Goal: Transaction & Acquisition: Book appointment/travel/reservation

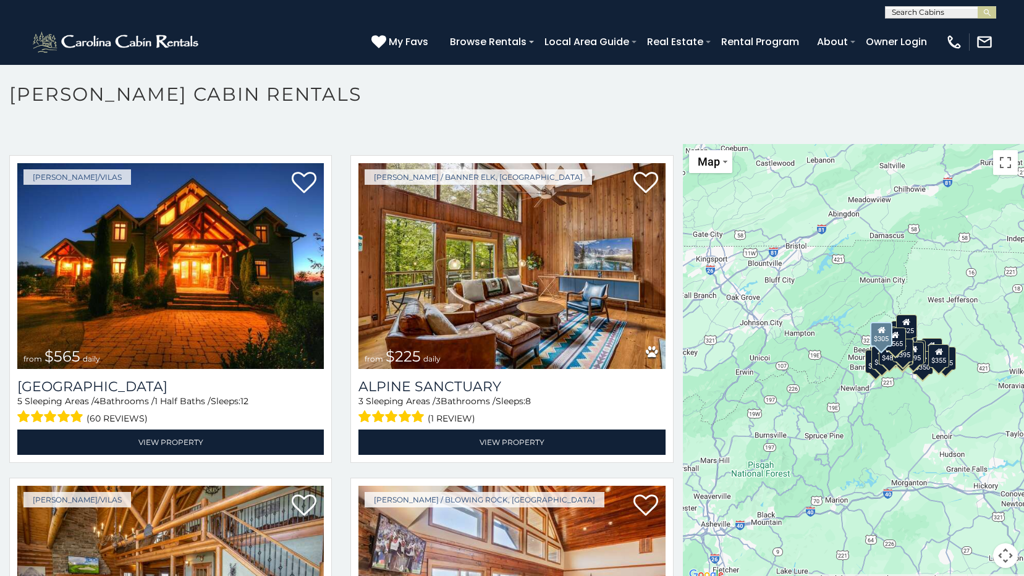
scroll to position [2535, 0]
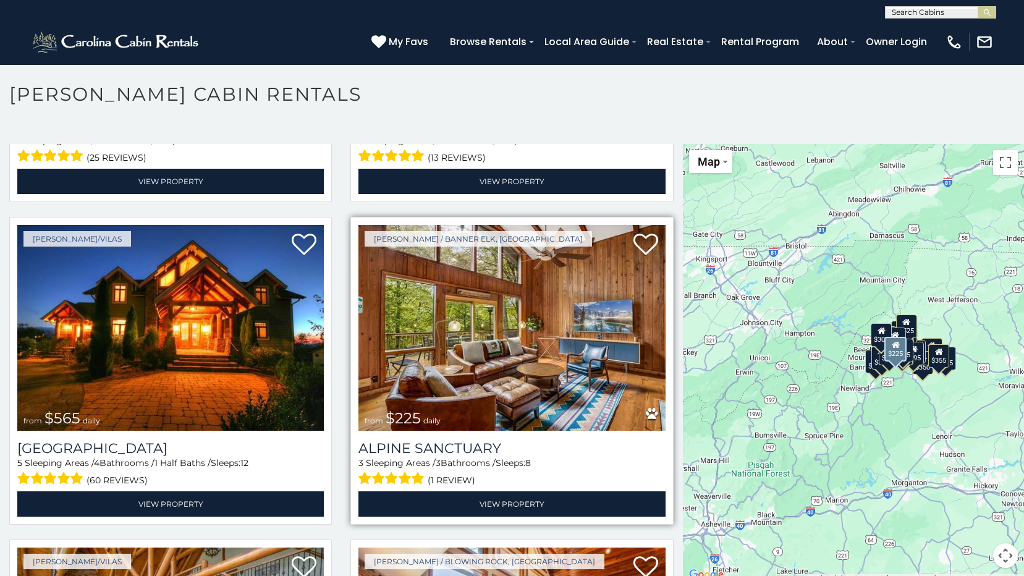
click at [540, 334] on img at bounding box center [512, 328] width 307 height 206
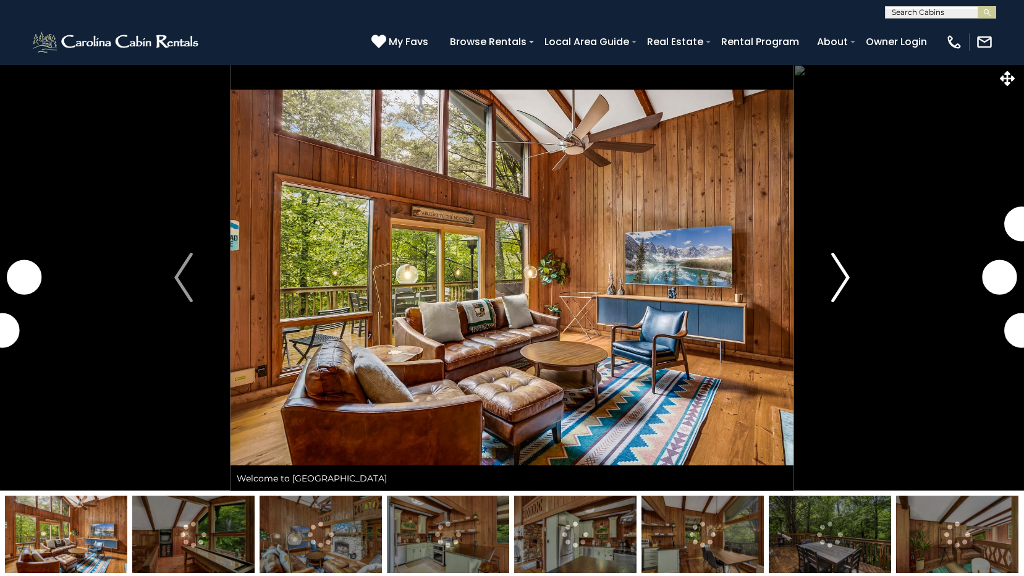
click at [848, 265] on img "Next" at bounding box center [840, 277] width 19 height 49
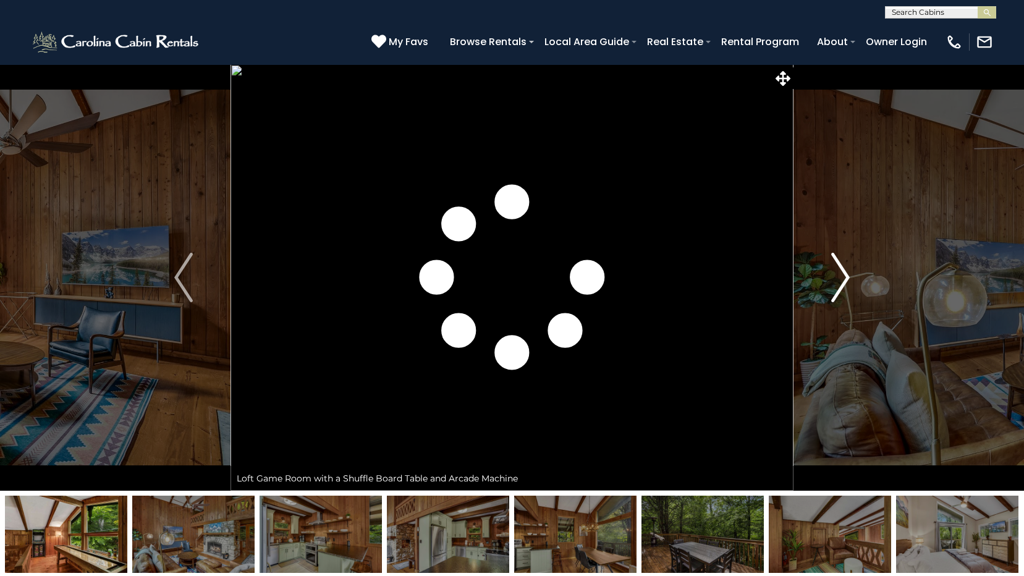
click at [837, 271] on img "Next" at bounding box center [840, 277] width 19 height 49
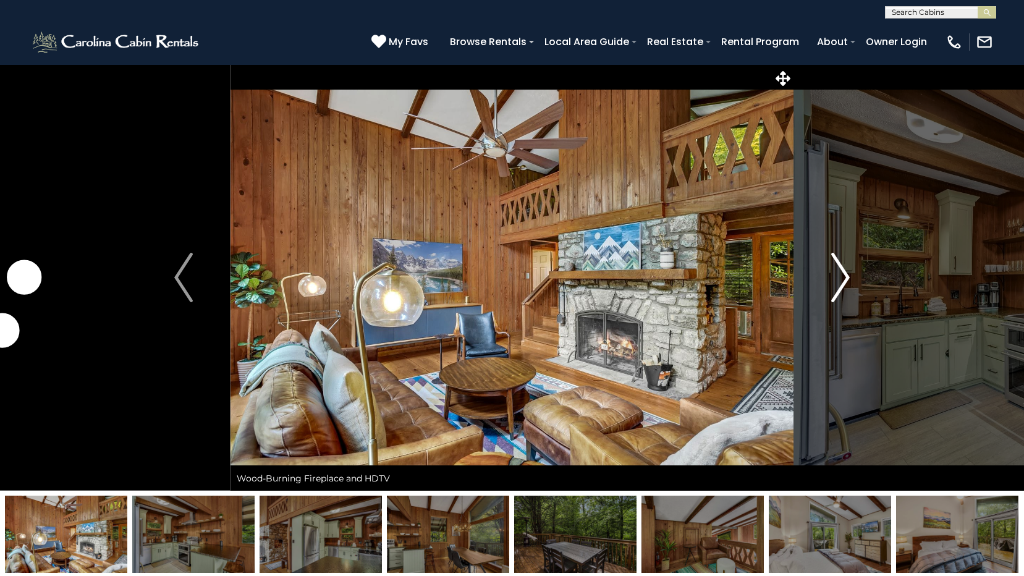
click at [837, 271] on img "Next" at bounding box center [840, 277] width 19 height 49
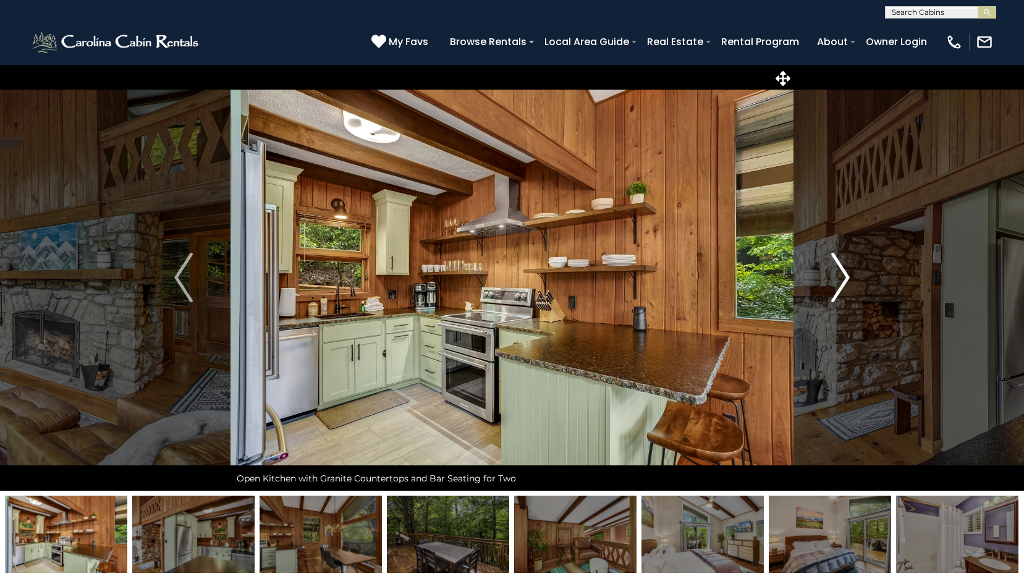
click at [837, 271] on img "Next" at bounding box center [840, 277] width 19 height 49
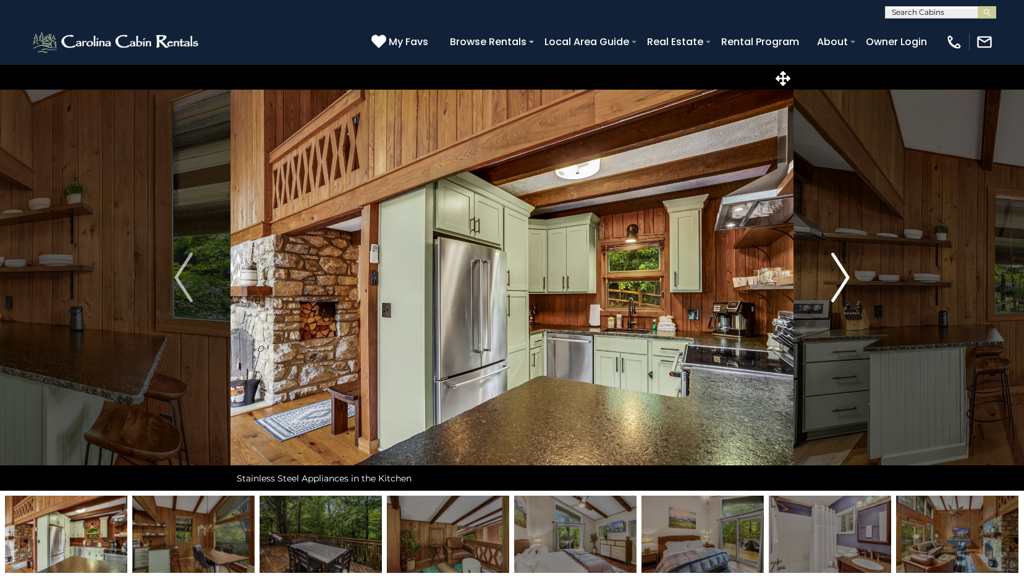
click at [837, 271] on img "Next" at bounding box center [840, 277] width 19 height 49
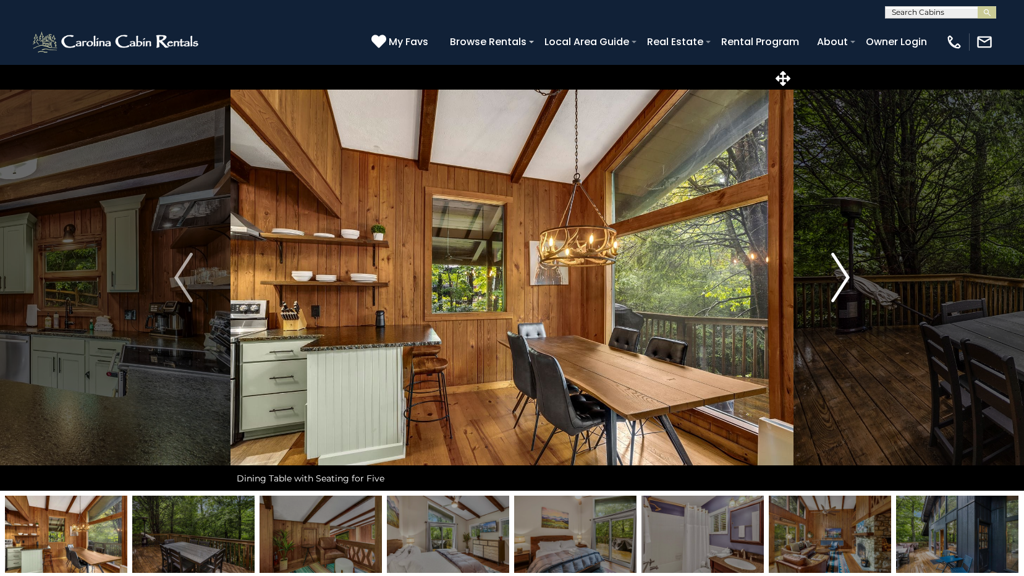
click at [837, 271] on img "Next" at bounding box center [840, 277] width 19 height 49
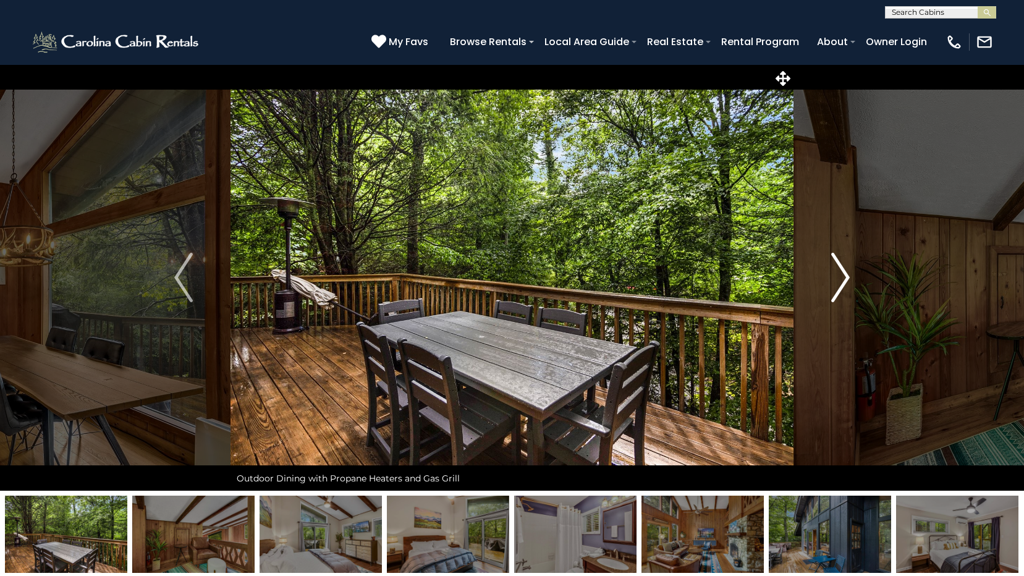
click at [837, 271] on img "Next" at bounding box center [840, 277] width 19 height 49
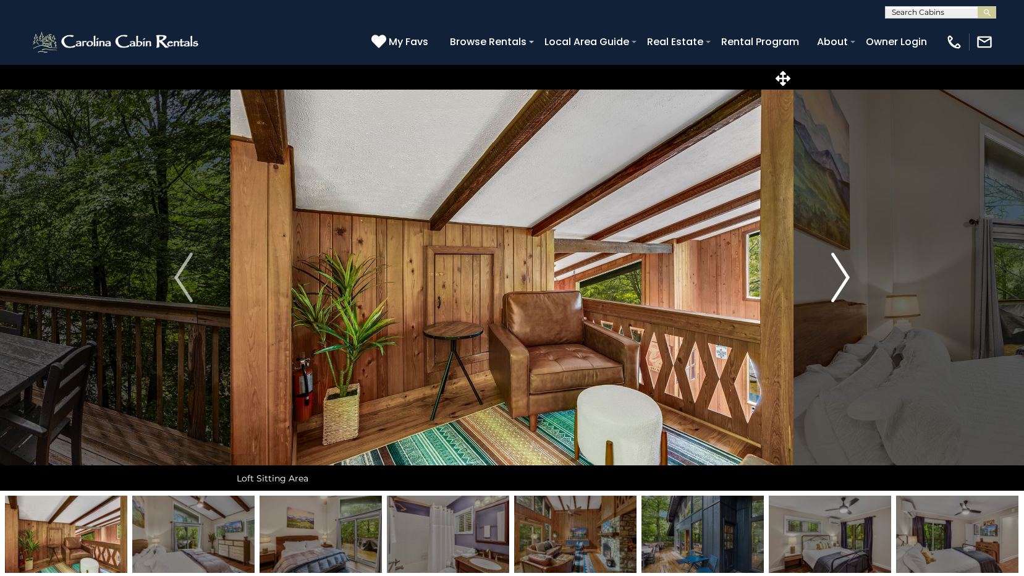
click at [837, 271] on img "Next" at bounding box center [840, 277] width 19 height 49
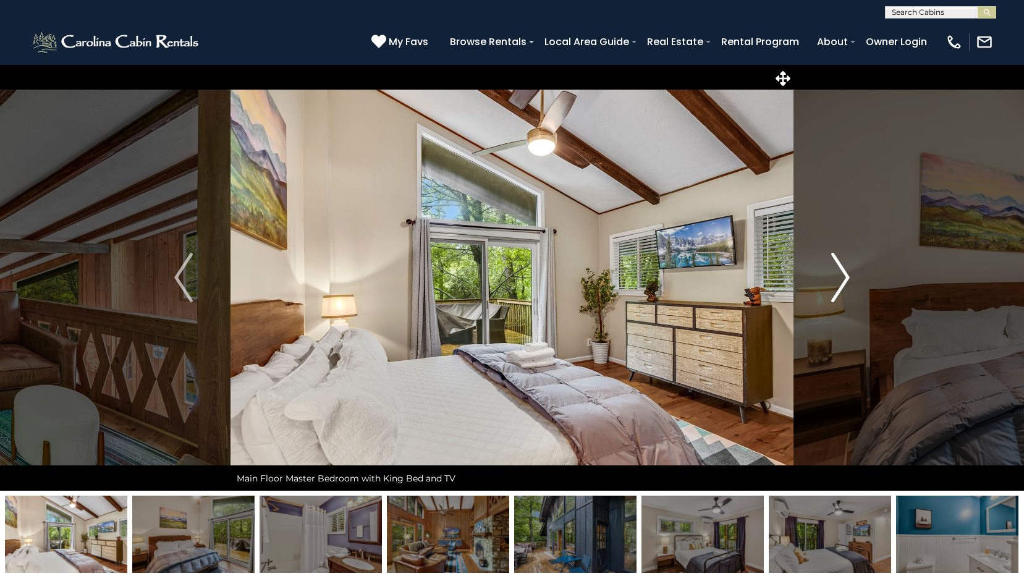
click at [837, 271] on img "Next" at bounding box center [840, 277] width 19 height 49
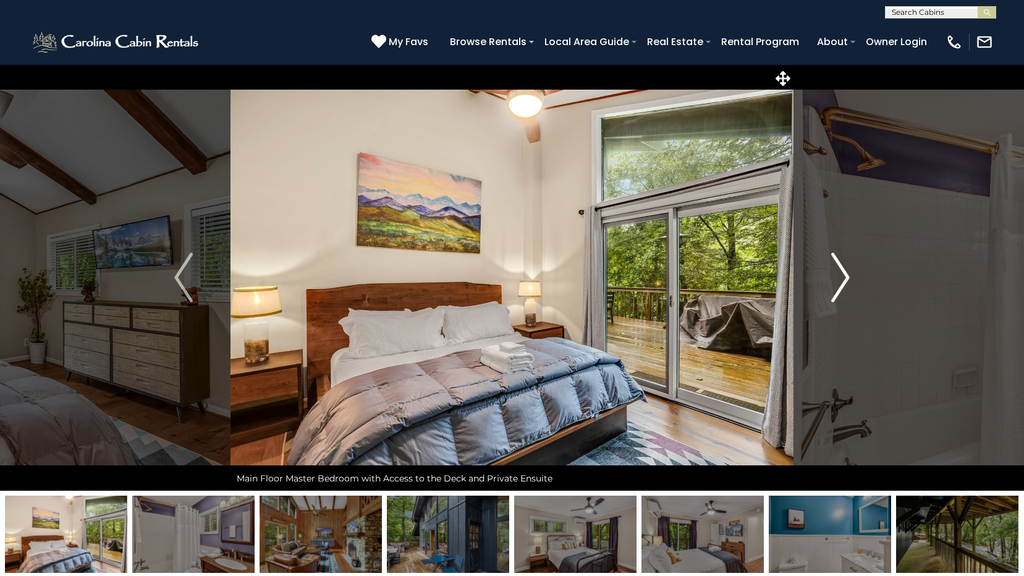
click at [837, 271] on img "Next" at bounding box center [840, 277] width 19 height 49
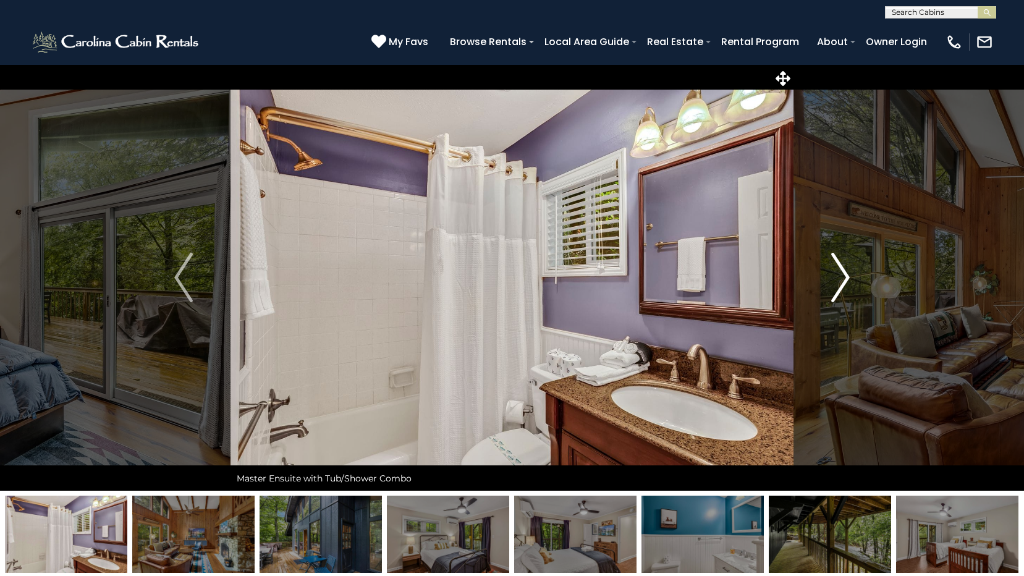
click at [837, 271] on img "Next" at bounding box center [840, 277] width 19 height 49
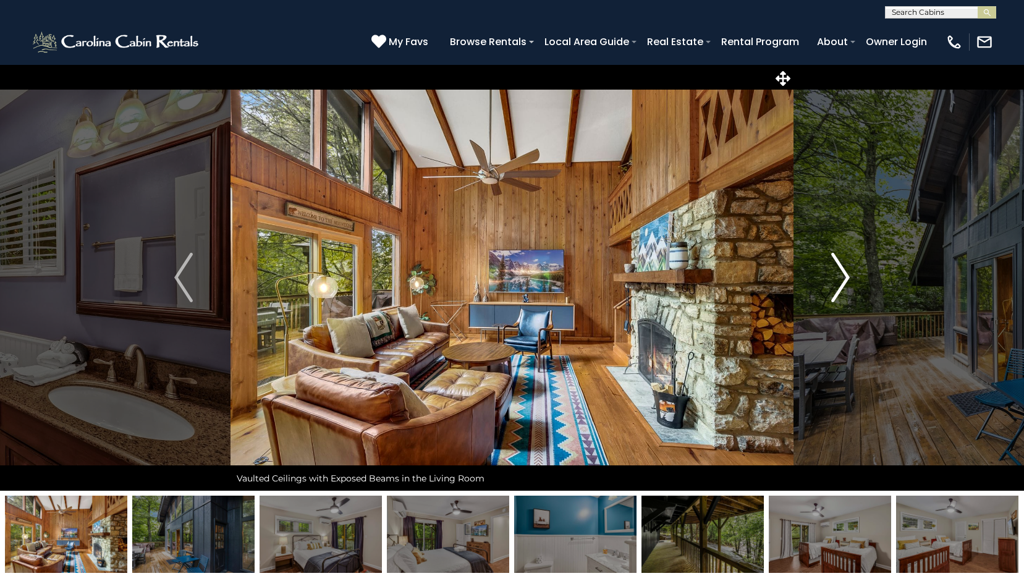
click at [837, 271] on img "Next" at bounding box center [840, 277] width 19 height 49
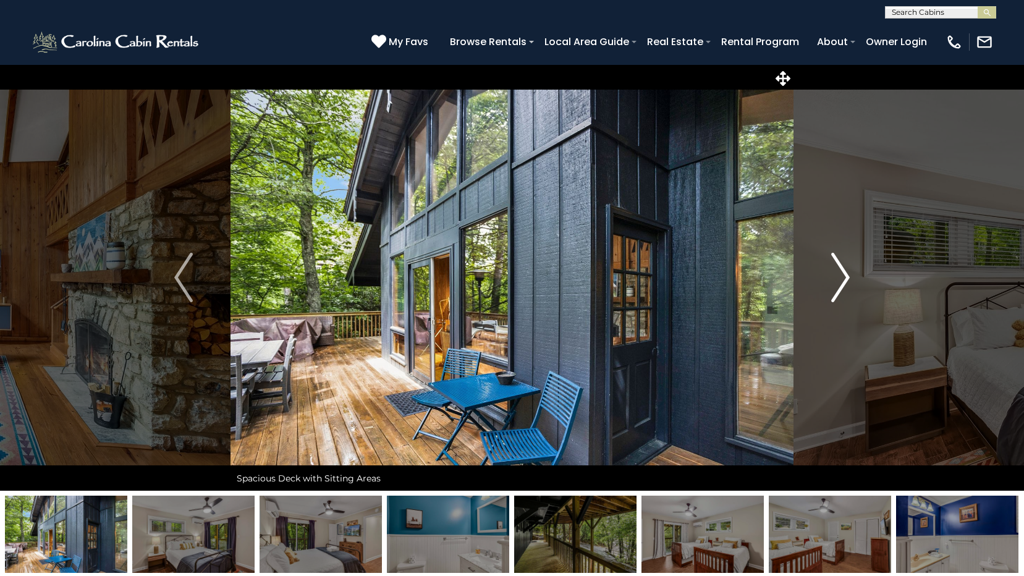
click at [837, 271] on img "Next" at bounding box center [840, 277] width 19 height 49
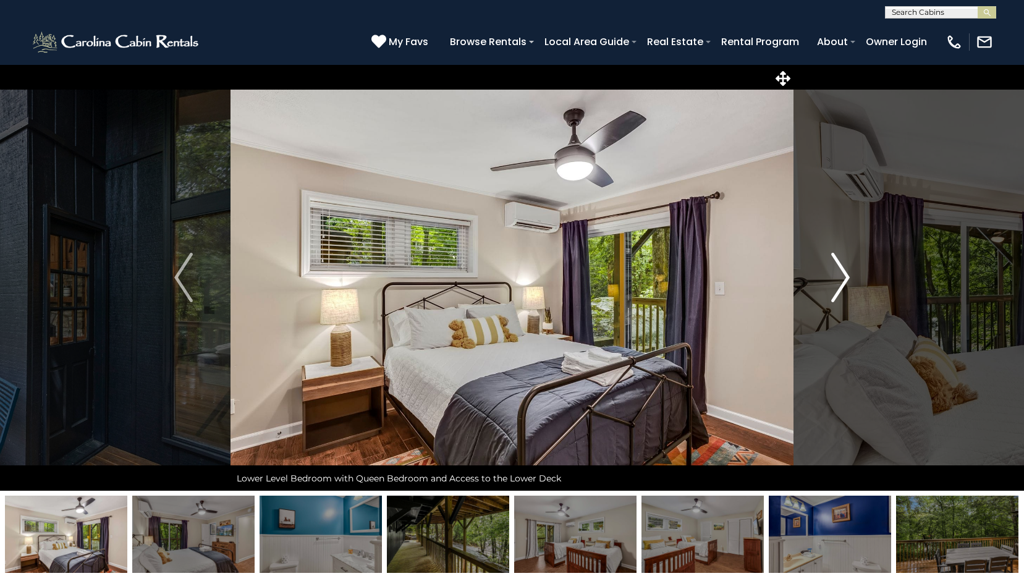
click at [837, 271] on img "Next" at bounding box center [840, 277] width 19 height 49
